Goal: Task Accomplishment & Management: Manage account settings

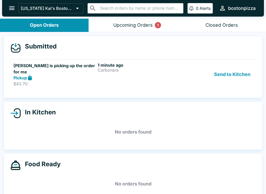
click at [71, 81] on p "$43.70" at bounding box center [54, 83] width 82 height 5
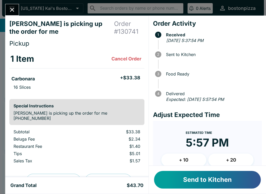
click at [185, 174] on button "Send to Kitchen" at bounding box center [207, 180] width 107 height 18
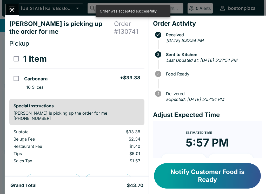
click at [9, 10] on icon "Close" at bounding box center [12, 9] width 7 height 7
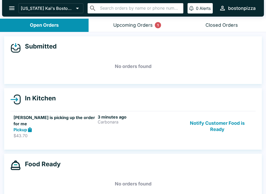
click at [228, 113] on link "BJ Pasalo is picking up the order for me Pickup $43.70 3 minutes ago Carbonara …" at bounding box center [132, 126] width 245 height 31
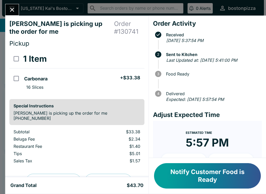
click at [198, 175] on button "Notify Customer Food is Ready" at bounding box center [207, 175] width 107 height 25
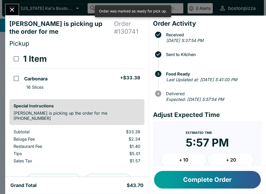
click at [12, 5] on button "Close" at bounding box center [11, 9] width 13 height 11
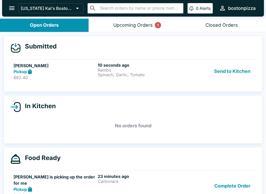
click at [119, 71] on p "Rambo" at bounding box center [139, 70] width 82 height 5
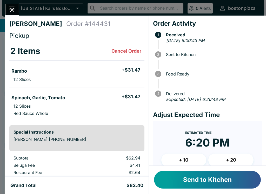
click at [223, 157] on button "+ 20" at bounding box center [230, 160] width 45 height 13
click at [222, 163] on button "+ 20" at bounding box center [230, 160] width 45 height 13
click at [192, 163] on button "+ 10" at bounding box center [183, 160] width 45 height 13
click at [187, 135] on div "Estimated Time 7:10 PM" at bounding box center [207, 141] width 41 height 24
click at [193, 137] on time "7:10 PM" at bounding box center [207, 142] width 41 height 13
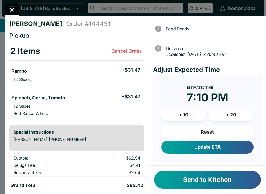
scroll to position [45, 0]
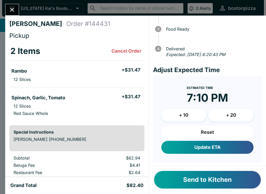
click at [180, 130] on button "Reset" at bounding box center [207, 132] width 92 height 13
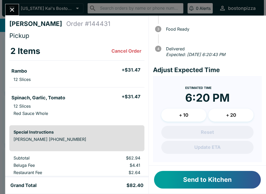
click at [224, 120] on button "+ 20" at bounding box center [230, 115] width 45 height 13
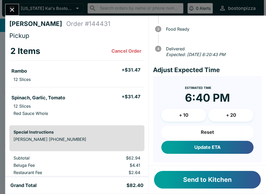
click at [223, 114] on button "+ 20" at bounding box center [230, 115] width 45 height 13
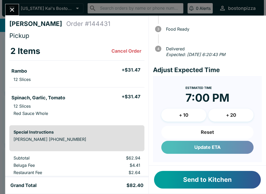
click at [181, 147] on button "Update ETA" at bounding box center [207, 147] width 92 height 13
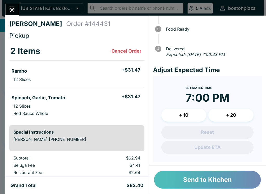
click at [177, 181] on button "Send to Kitchen" at bounding box center [207, 180] width 107 height 18
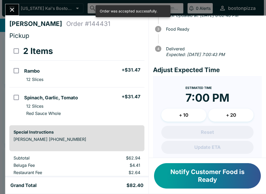
click at [12, 9] on icon "Close" at bounding box center [12, 9] width 7 height 7
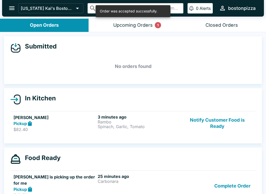
click at [165, 125] on p "Spinach, Garlic, Tomato" at bounding box center [139, 126] width 82 height 5
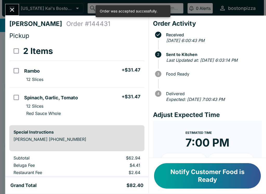
click at [13, 8] on icon "Close" at bounding box center [12, 9] width 7 height 7
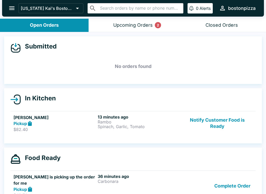
click at [75, 117] on h5 "[PERSON_NAME]" at bounding box center [54, 117] width 82 height 6
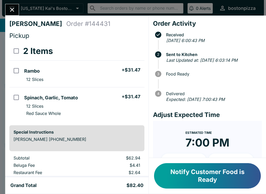
click at [9, 11] on icon "Close" at bounding box center [12, 9] width 7 height 7
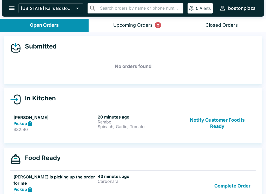
click at [65, 112] on link "Allen Komori Pickup $82.40 20 minutes ago Rambo Spinach, Garlic, Tomato Notify …" at bounding box center [132, 123] width 245 height 24
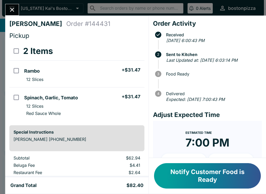
click at [9, 7] on icon "Close" at bounding box center [12, 9] width 7 height 7
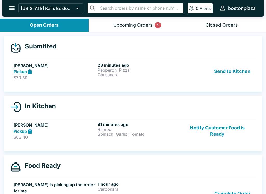
click at [166, 67] on h6 "28 minutes ago" at bounding box center [139, 65] width 82 height 5
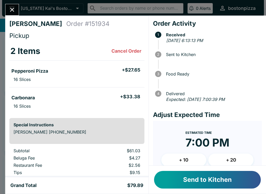
click at [223, 159] on button "+ 20" at bounding box center [230, 160] width 45 height 13
click at [226, 161] on button "+ 20" at bounding box center [230, 160] width 45 height 13
click at [192, 161] on button "+ 10" at bounding box center [183, 160] width 45 height 13
click at [10, 8] on icon "Close" at bounding box center [12, 9] width 7 height 7
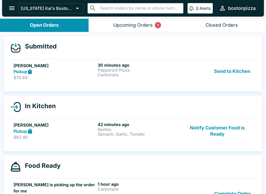
click at [223, 69] on button "Send to Kitchen" at bounding box center [232, 72] width 40 height 18
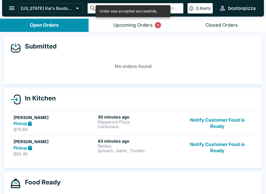
click at [130, 122] on p "Pepperoni Pizza" at bounding box center [139, 122] width 82 height 5
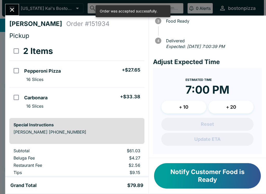
scroll to position [53, 0]
click at [230, 107] on button "+ 20" at bounding box center [230, 107] width 45 height 13
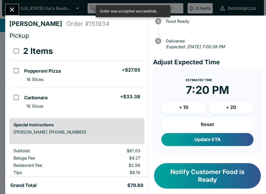
click at [228, 106] on button "+ 20" at bounding box center [230, 107] width 45 height 13
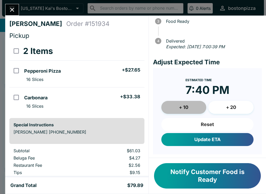
click at [186, 106] on button "+ 10" at bounding box center [183, 107] width 45 height 13
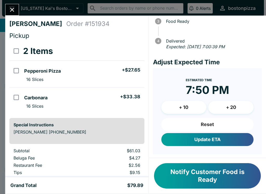
click at [179, 138] on button "Update ETA" at bounding box center [207, 139] width 92 height 13
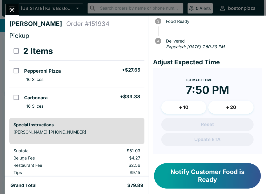
click at [12, 6] on button "Close" at bounding box center [11, 9] width 13 height 11
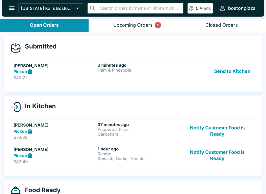
click at [67, 73] on div "Pickup" at bounding box center [54, 72] width 82 height 6
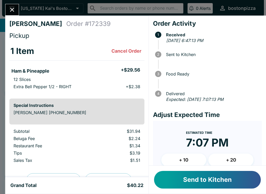
click at [226, 158] on button "+ 20" at bounding box center [230, 160] width 45 height 13
click at [229, 159] on button "+ 20" at bounding box center [230, 160] width 45 height 13
click at [180, 156] on button "+ 10" at bounding box center [183, 160] width 45 height 13
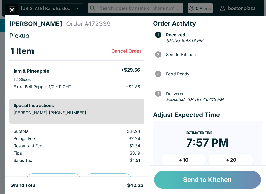
click at [185, 179] on button "Send to Kitchen" at bounding box center [207, 180] width 107 height 18
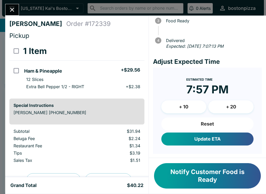
scroll to position [53, 0]
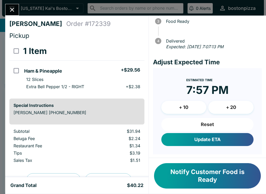
click at [175, 141] on button "Update ETA" at bounding box center [207, 139] width 92 height 13
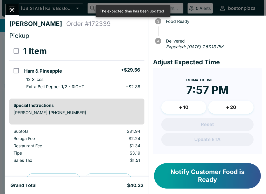
click at [10, 5] on button "Close" at bounding box center [11, 9] width 13 height 11
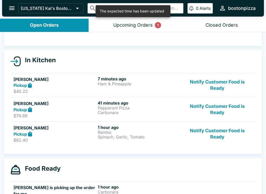
scroll to position [50, 0]
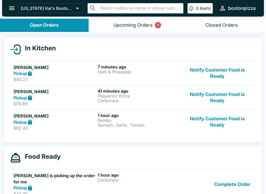
click at [224, 122] on button "Notify Customer Food is Ready" at bounding box center [217, 122] width 70 height 18
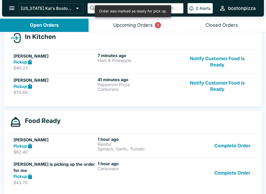
scroll to position [61, 0]
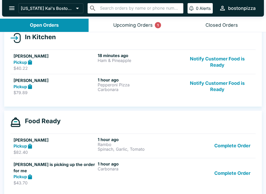
scroll to position [69, 0]
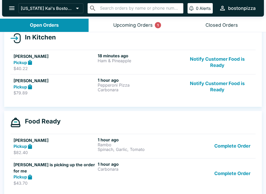
click at [224, 149] on button "Complete Order" at bounding box center [232, 146] width 40 height 18
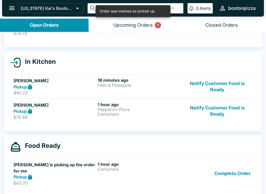
click at [222, 171] on button "Complete Order" at bounding box center [232, 174] width 40 height 24
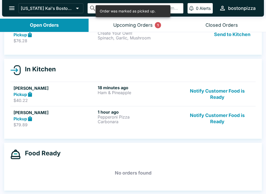
scroll to position [37, 0]
click at [107, 25] on button "Upcoming Orders 1" at bounding box center [132, 25] width 88 height 13
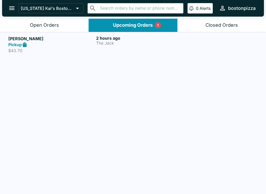
click at [63, 43] on div "Pickup" at bounding box center [51, 45] width 86 height 6
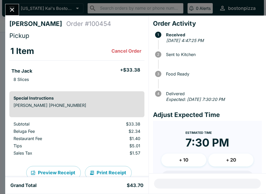
click at [13, 7] on icon "Close" at bounding box center [12, 9] width 7 height 7
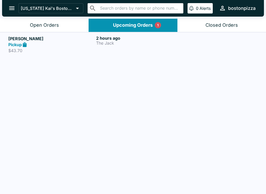
click at [41, 40] on h5 "[PERSON_NAME]" at bounding box center [51, 39] width 86 height 6
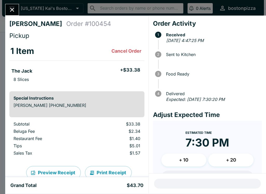
click at [9, 5] on button "Close" at bounding box center [11, 9] width 13 height 11
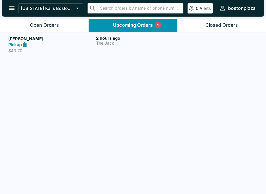
click at [30, 26] on div "Open Orders" at bounding box center [44, 25] width 29 height 6
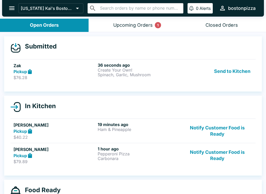
click at [114, 25] on div "Upcoming Orders 1" at bounding box center [132, 25] width 39 height 6
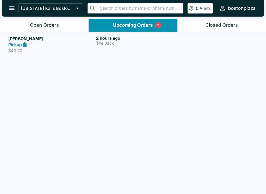
click at [19, 18] on header "[US_STATE] Kai's Boston Pizza ​ ​ 0 Alerts bostonpizza" at bounding box center [133, 9] width 266 height 19
click at [31, 22] on button "Open Orders" at bounding box center [44, 25] width 88 height 13
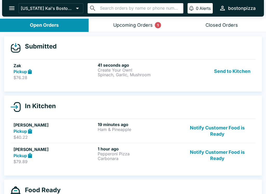
click at [60, 70] on div "Pickup" at bounding box center [54, 72] width 82 height 6
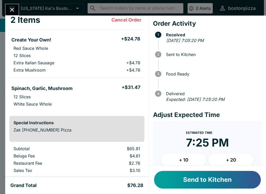
scroll to position [29, 0]
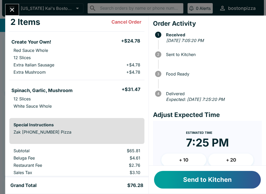
click at [220, 158] on button "+ 20" at bounding box center [230, 160] width 45 height 13
click at [179, 160] on button "+ 10" at bounding box center [183, 160] width 45 height 13
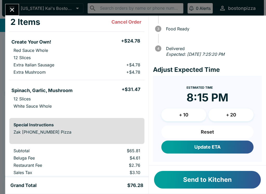
scroll to position [45, 0]
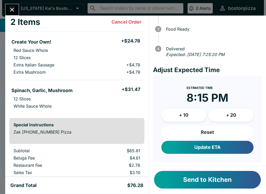
click at [179, 131] on button "Reset" at bounding box center [207, 132] width 92 height 13
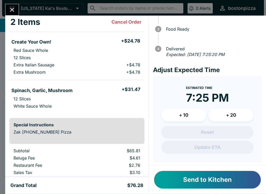
click at [186, 118] on button "+ 10" at bounding box center [183, 115] width 45 height 13
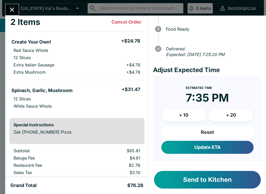
click at [186, 118] on button "+ 10" at bounding box center [183, 115] width 45 height 13
click at [178, 112] on button "+ 10" at bounding box center [183, 115] width 45 height 13
click at [175, 114] on button "+ 10" at bounding box center [183, 115] width 45 height 13
click at [184, 144] on button "Update ETA" at bounding box center [207, 147] width 92 height 13
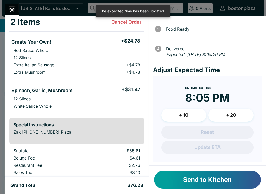
click at [177, 180] on button "Send to Kitchen" at bounding box center [207, 180] width 107 height 18
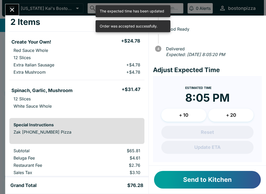
click at [12, 5] on button "Close" at bounding box center [11, 9] width 13 height 11
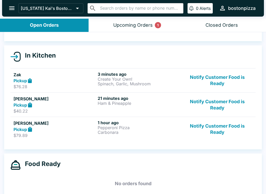
scroll to position [39, 0]
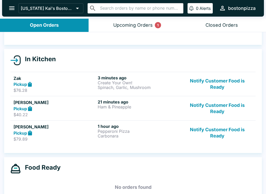
click at [127, 22] on button "Upcoming Orders 1" at bounding box center [132, 25] width 88 height 13
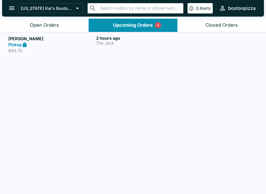
click at [68, 40] on h5 "[PERSON_NAME]" at bounding box center [51, 39] width 86 height 6
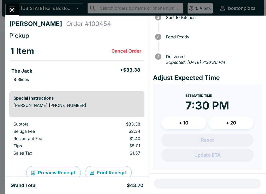
click at [74, 52] on div "1 Item Cancel Order" at bounding box center [76, 51] width 133 height 10
click at [12, 7] on icon "Close" at bounding box center [12, 9] width 7 height 7
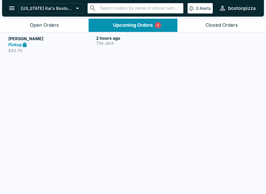
click at [29, 23] on button "Open Orders" at bounding box center [44, 25] width 88 height 13
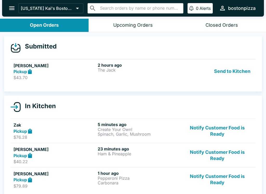
click at [185, 63] on div "Send to Kitchen" at bounding box center [217, 72] width 70 height 18
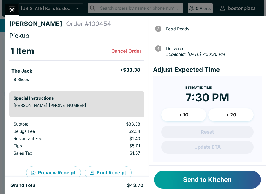
scroll to position [45, 0]
click at [176, 178] on button "Send to Kitchen" at bounding box center [207, 180] width 107 height 18
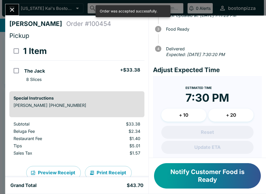
click at [13, 4] on button "Close" at bounding box center [11, 9] width 13 height 11
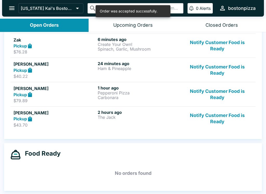
scroll to position [78, 0]
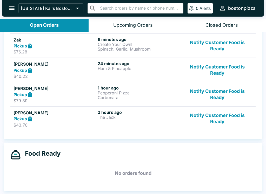
click at [141, 86] on h6 "1 hour ago" at bounding box center [139, 87] width 82 height 5
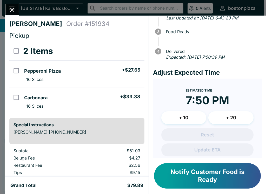
scroll to position [31, 0]
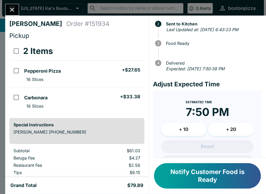
click at [15, 8] on icon "Close" at bounding box center [12, 9] width 7 height 7
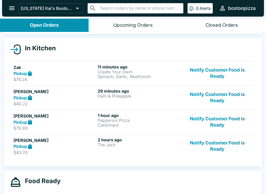
scroll to position [63, 0]
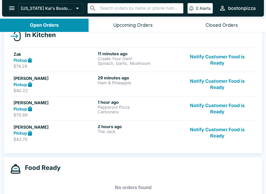
click at [139, 136] on div "2 hours ago The Jack" at bounding box center [139, 133] width 82 height 18
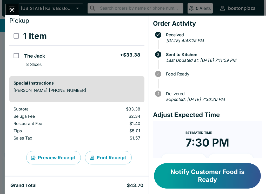
scroll to position [15, 0]
click at [10, 6] on icon "Close" at bounding box center [12, 9] width 7 height 7
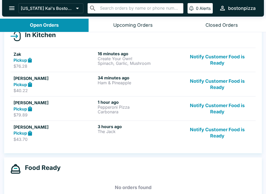
click at [213, 131] on button "Notify Customer Food is Ready" at bounding box center [217, 133] width 70 height 18
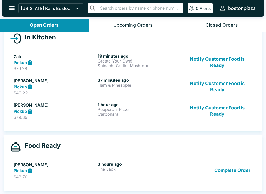
scroll to position [61, 0]
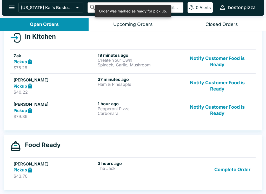
click at [229, 171] on button "Complete Order" at bounding box center [232, 170] width 40 height 18
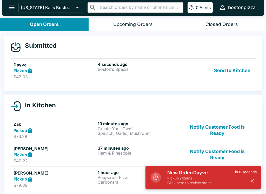
scroll to position [0, 0]
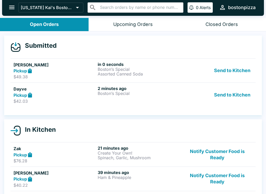
click at [63, 92] on div "Pickup" at bounding box center [54, 95] width 82 height 6
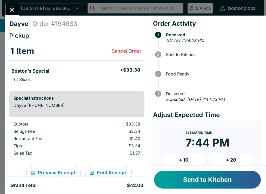
click at [12, 4] on button "Close" at bounding box center [11, 9] width 13 height 11
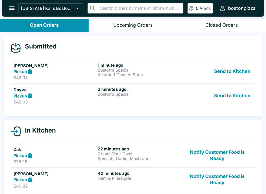
click at [58, 93] on div "Pickup" at bounding box center [54, 96] width 82 height 6
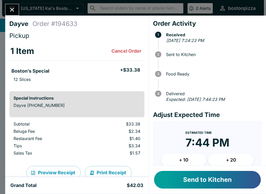
click at [180, 161] on button "+ 10" at bounding box center [183, 160] width 45 height 13
click at [179, 178] on button "Send to Kitchen" at bounding box center [207, 180] width 107 height 18
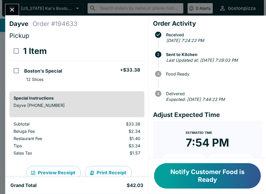
click at [10, 7] on icon "Close" at bounding box center [12, 9] width 7 height 7
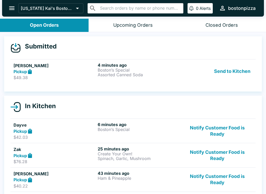
click at [56, 70] on div "Pickup" at bounding box center [54, 72] width 82 height 6
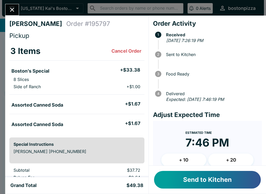
click at [217, 154] on button "+ 20" at bounding box center [230, 160] width 45 height 13
click at [189, 161] on button "+ 10" at bounding box center [183, 160] width 45 height 13
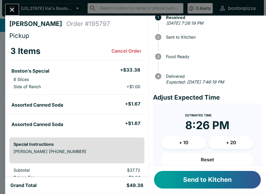
scroll to position [18, 0]
click at [181, 184] on button "Send to Kitchen" at bounding box center [207, 180] width 107 height 18
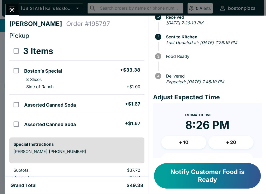
click at [10, 6] on button "Close" at bounding box center [11, 9] width 13 height 11
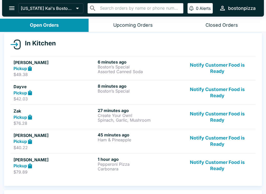
scroll to position [55, 0]
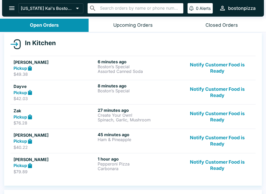
click at [207, 162] on button "Notify Customer Food is Ready" at bounding box center [217, 165] width 70 height 18
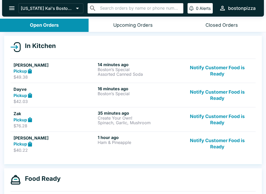
scroll to position [52, 0]
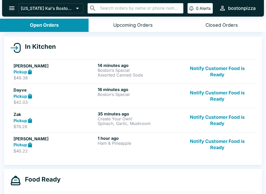
click at [202, 92] on button "Notify Customer Food is Ready" at bounding box center [217, 96] width 70 height 18
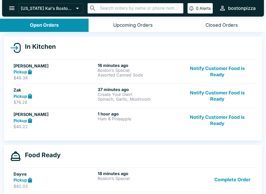
click at [210, 119] on button "Notify Customer Food is Ready" at bounding box center [217, 120] width 70 height 18
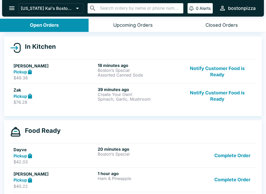
click at [202, 92] on button "Notify Customer Food is Ready" at bounding box center [217, 96] width 70 height 18
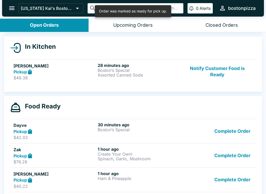
click at [221, 128] on button "Complete Order" at bounding box center [232, 131] width 40 height 18
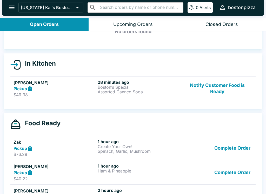
scroll to position [33, 0]
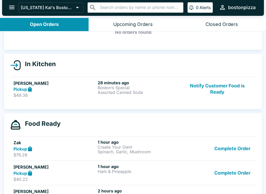
click at [66, 89] on div "Pickup" at bounding box center [54, 89] width 82 height 6
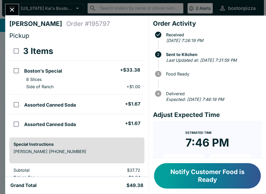
click at [186, 174] on button "Notify Customer Food is Ready" at bounding box center [207, 175] width 107 height 25
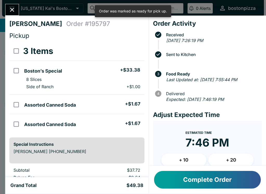
click at [14, 7] on icon "Close" at bounding box center [12, 9] width 7 height 7
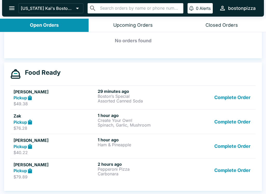
scroll to position [1, 0]
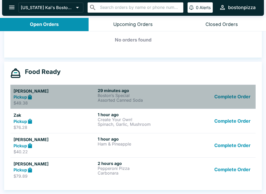
click at [45, 88] on h5 "[PERSON_NAME]" at bounding box center [54, 91] width 82 height 6
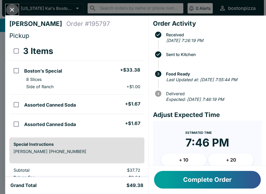
click at [12, 5] on button "Close" at bounding box center [11, 9] width 13 height 11
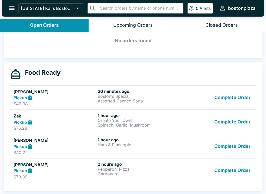
click at [230, 96] on button "Complete Order" at bounding box center [232, 98] width 40 height 18
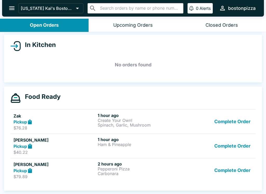
scroll to position [53, 0]
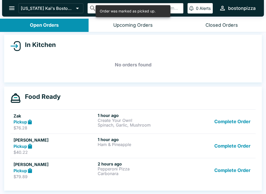
click at [218, 116] on button "Complete Order" at bounding box center [232, 122] width 40 height 18
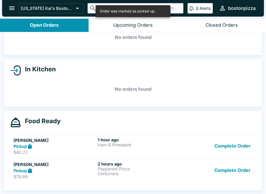
scroll to position [29, 0]
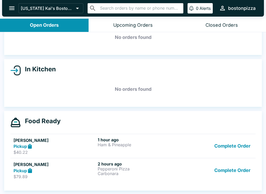
click at [227, 176] on button "Complete Order" at bounding box center [232, 170] width 40 height 18
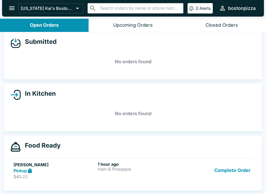
scroll to position [5, 0]
click at [220, 168] on button "Complete Order" at bounding box center [232, 171] width 40 height 18
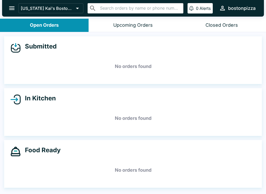
scroll to position [0, 0]
